Goal: Transaction & Acquisition: Purchase product/service

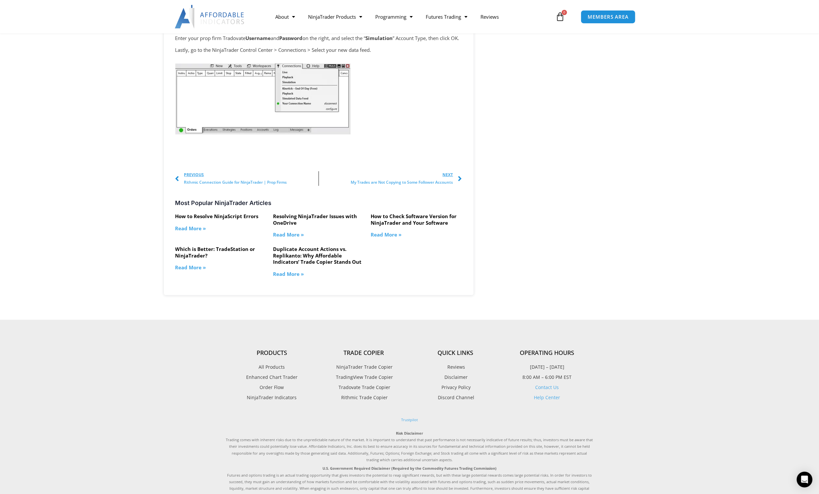
scroll to position [1017, 0]
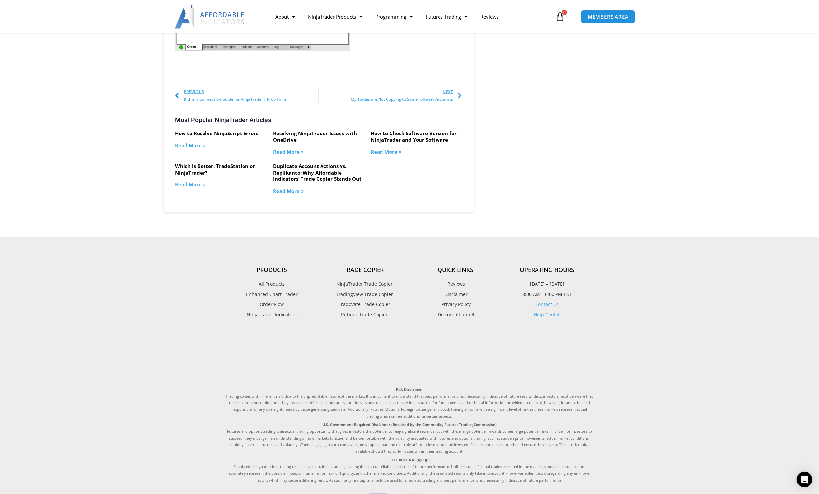
click at [365, 319] on span "Rithmic Trade Copier" at bounding box center [364, 314] width 48 height 9
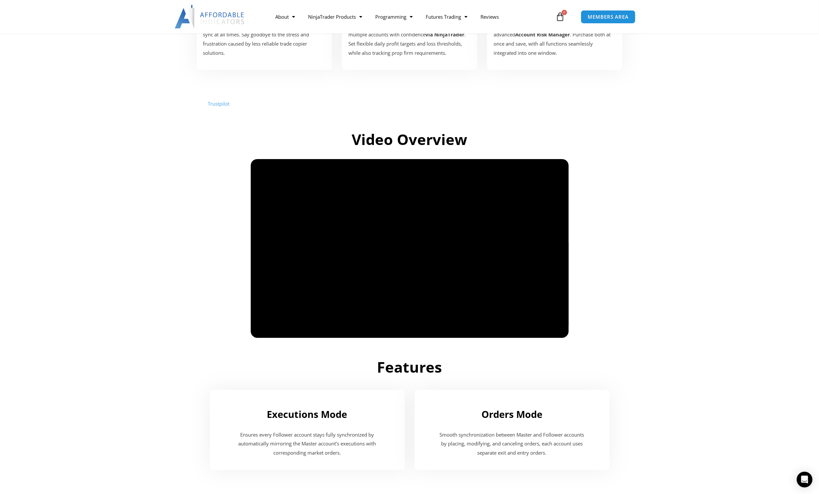
scroll to position [328, 0]
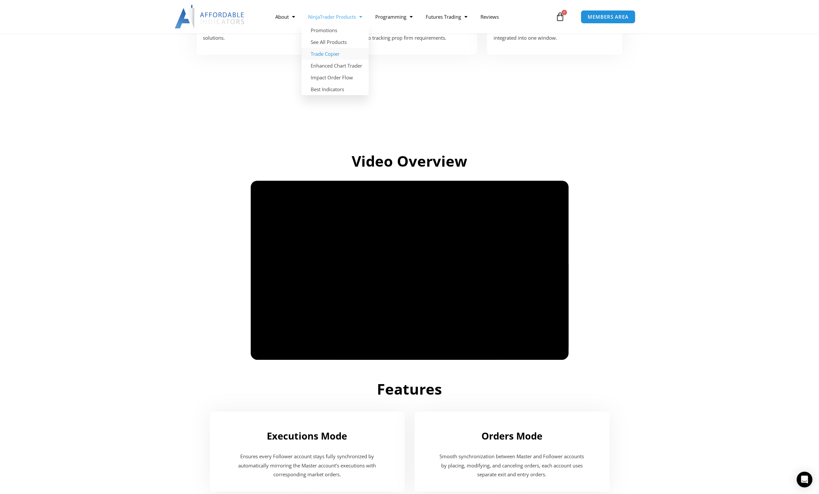
click at [326, 57] on link "Trade Copier" at bounding box center [335, 54] width 67 height 12
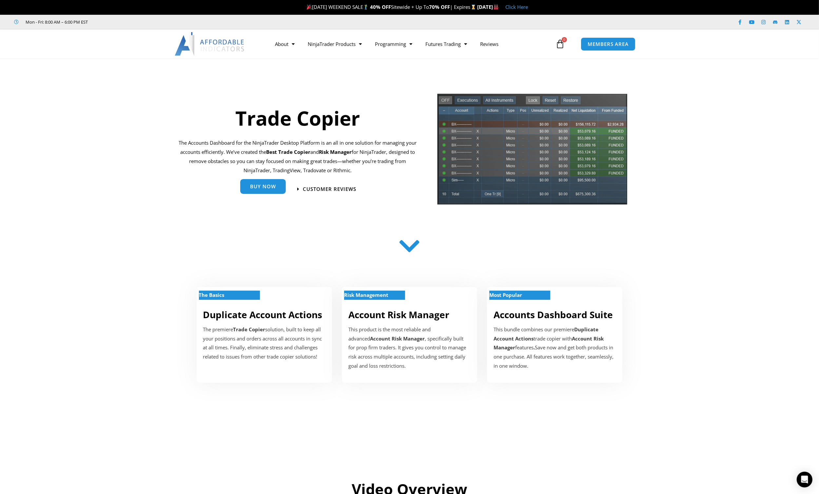
click at [263, 187] on span "Buy Now" at bounding box center [263, 186] width 26 height 5
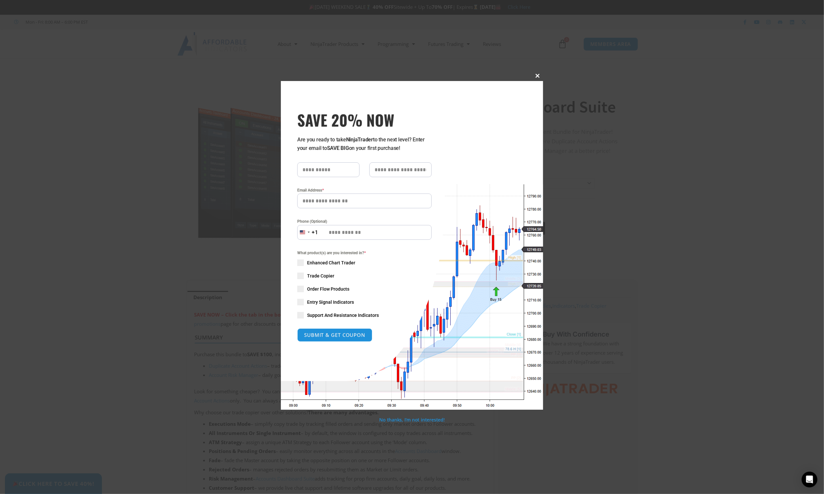
click at [536, 75] on span at bounding box center [538, 76] width 10 height 4
